Goal: Task Accomplishment & Management: Manage account settings

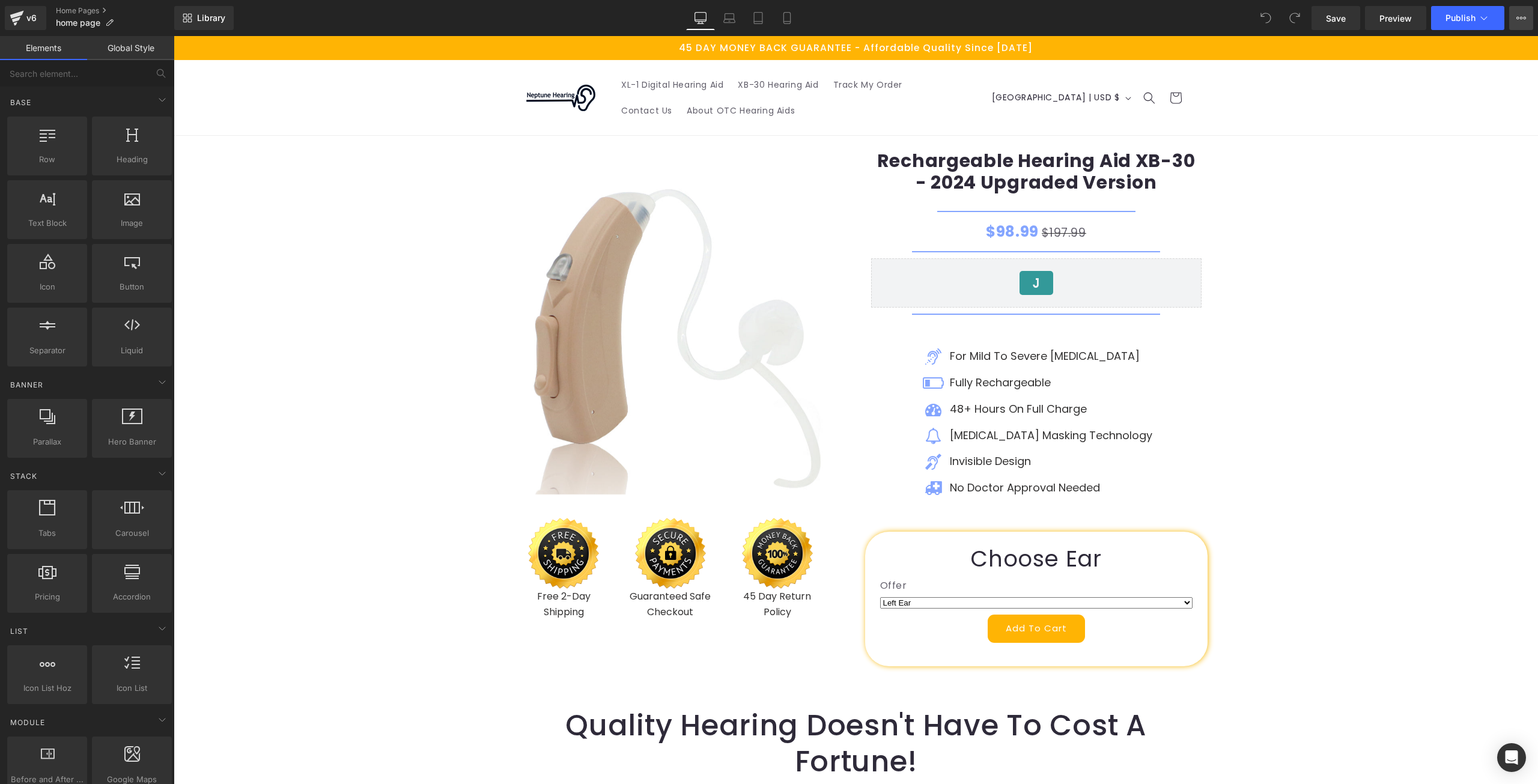
click at [1518, 14] on icon at bounding box center [1520, 18] width 9 height 9
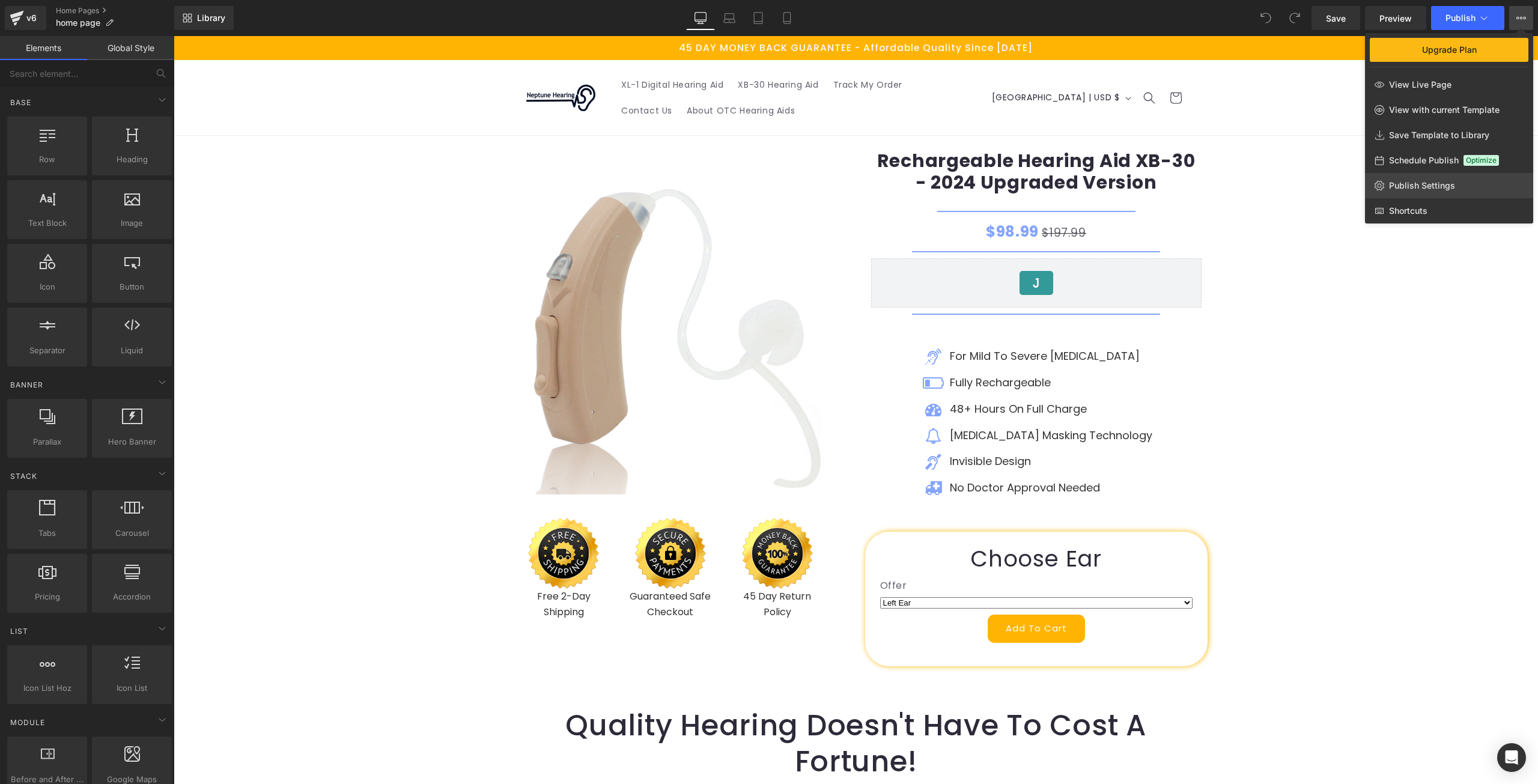
click at [1446, 187] on span "Publish Settings" at bounding box center [1422, 186] width 66 height 11
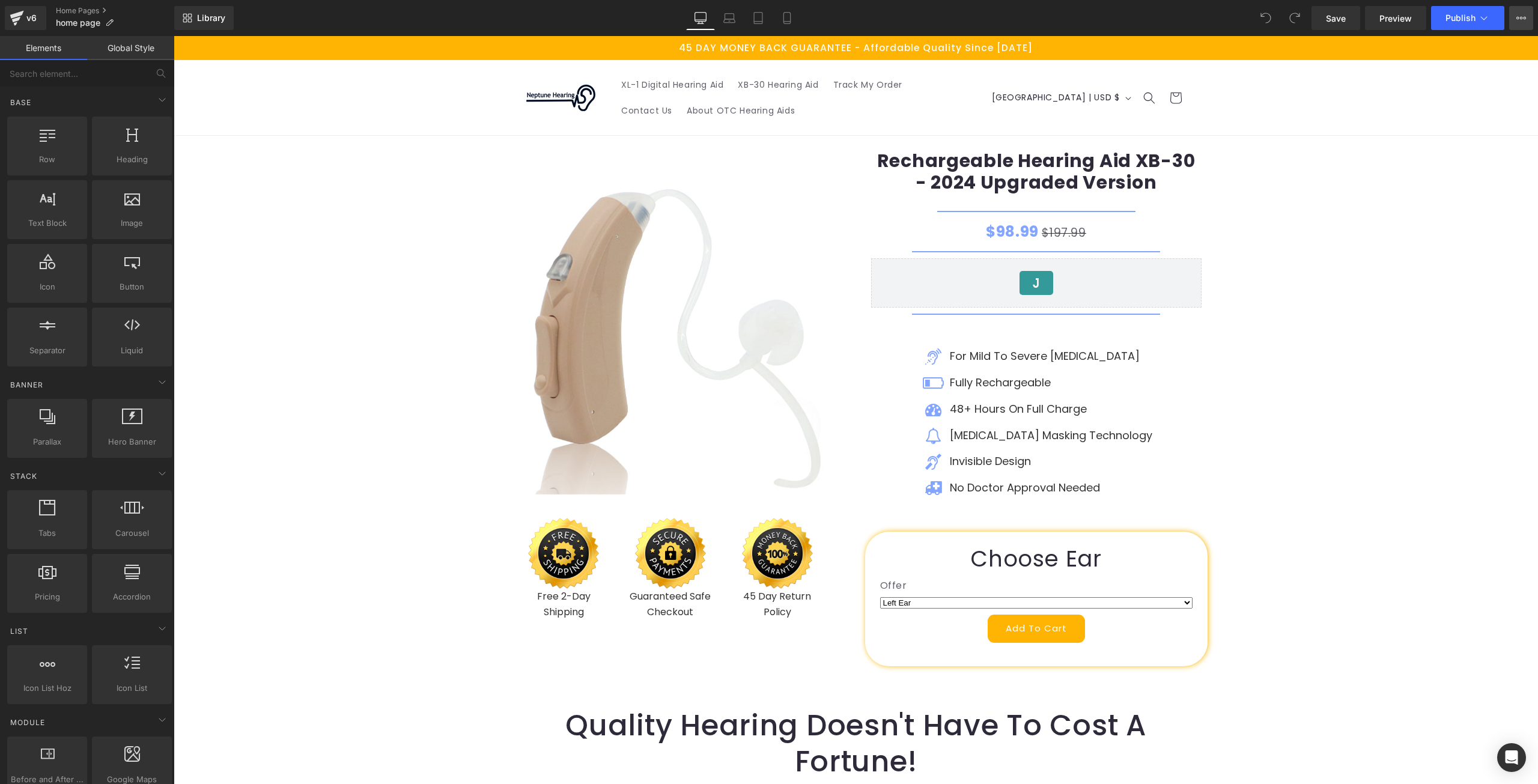
click at [1514, 13] on button "Upgrade Plan View Live Page View with current Template Save Template to Library…" at bounding box center [1520, 18] width 24 height 24
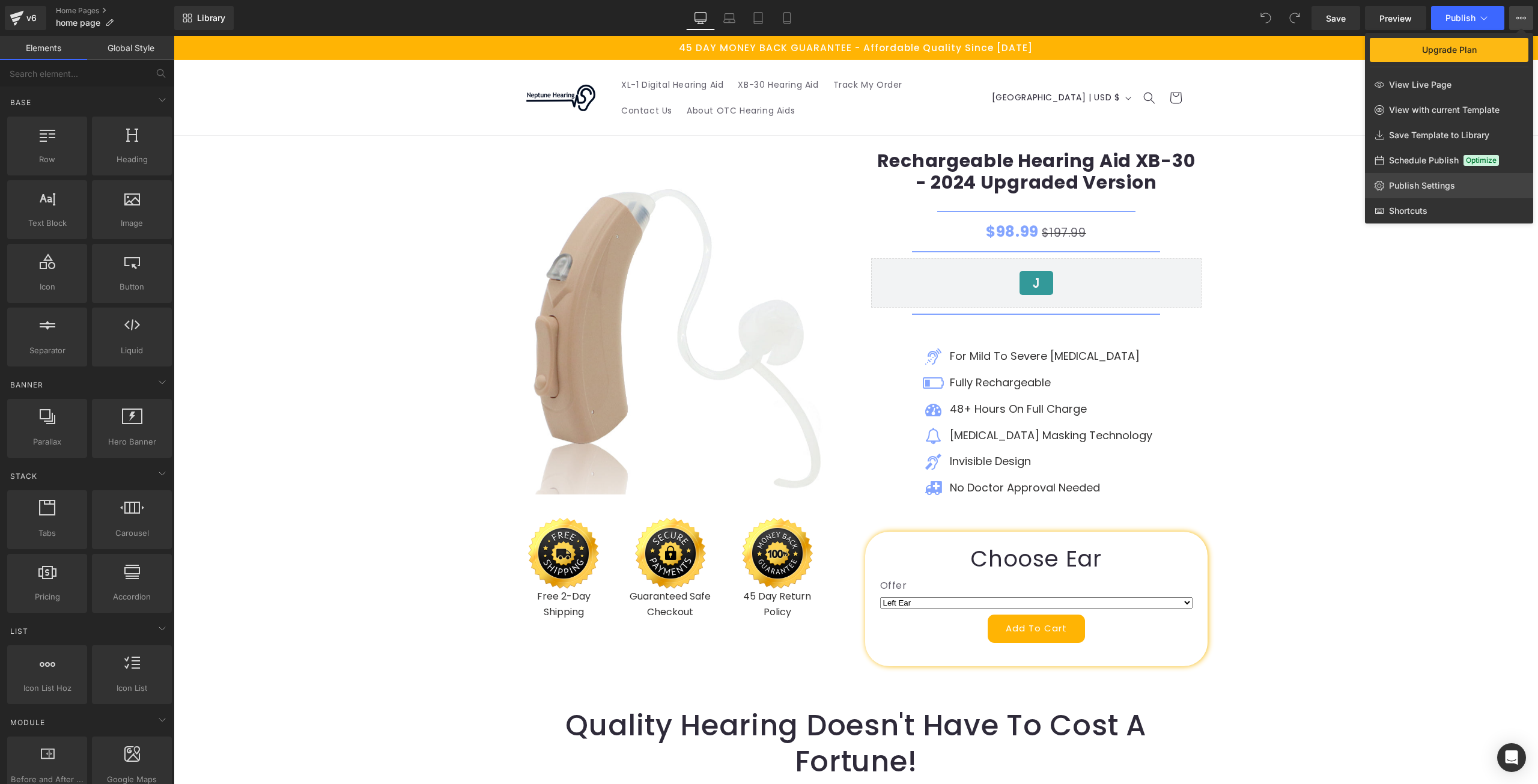
click at [1401, 183] on span "Publish Settings" at bounding box center [1422, 186] width 66 height 11
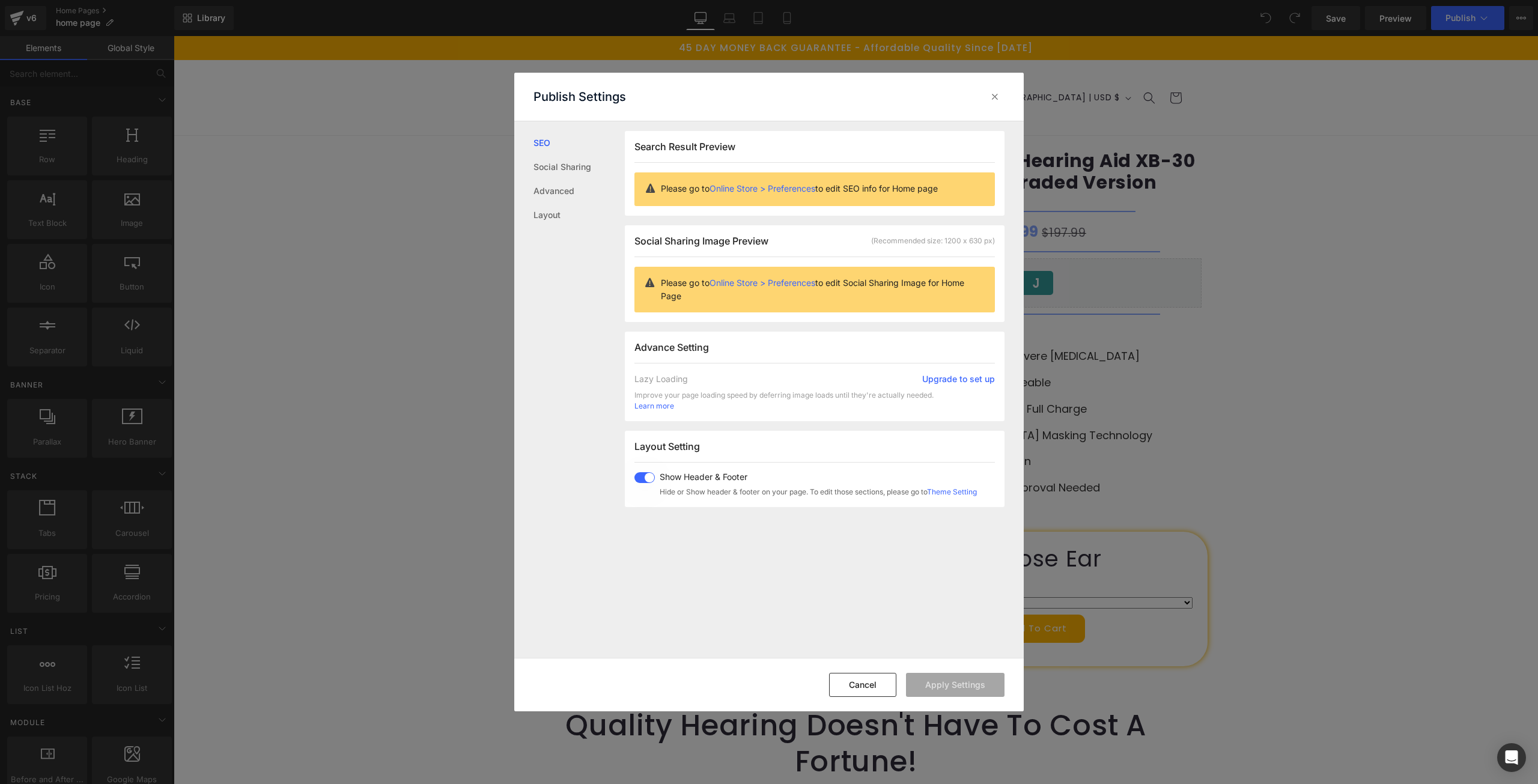
drag, startPoint x: 1451, startPoint y: 216, endPoint x: 1271, endPoint y: 181, distance: 183.4
